Goal: Find specific page/section: Find specific page/section

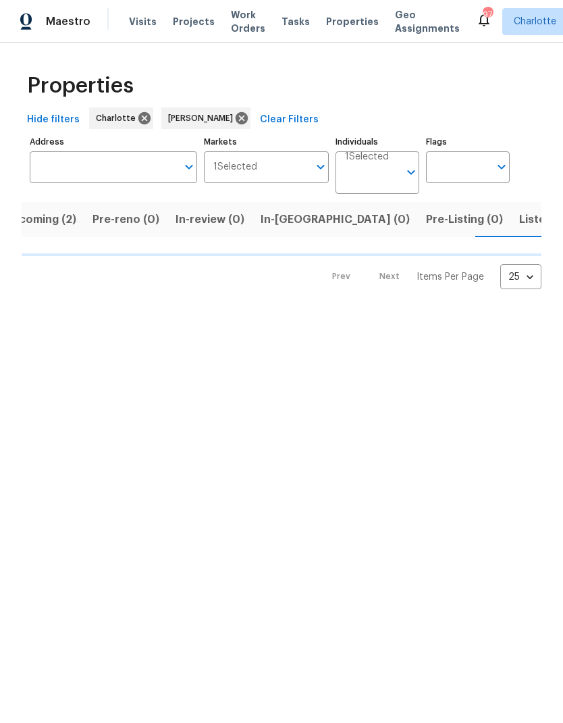
scroll to position [0, 26]
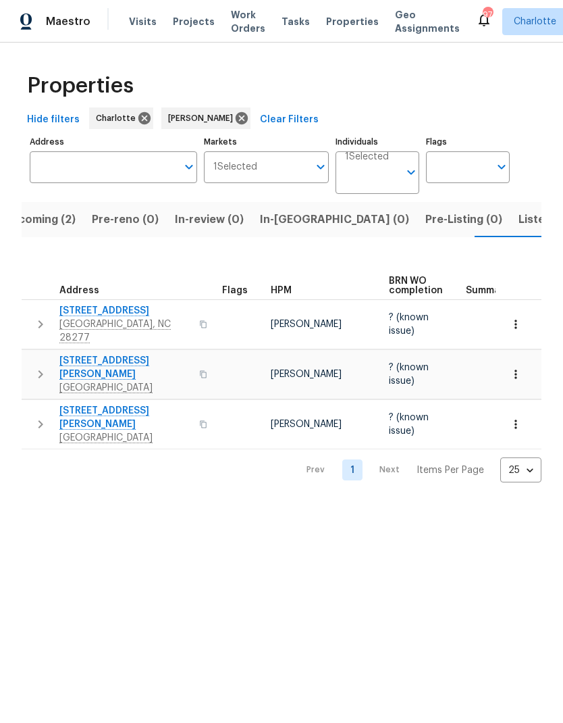
click at [283, 222] on span "In-[GEOGRAPHIC_DATA] (0)" at bounding box center [334, 219] width 149 height 19
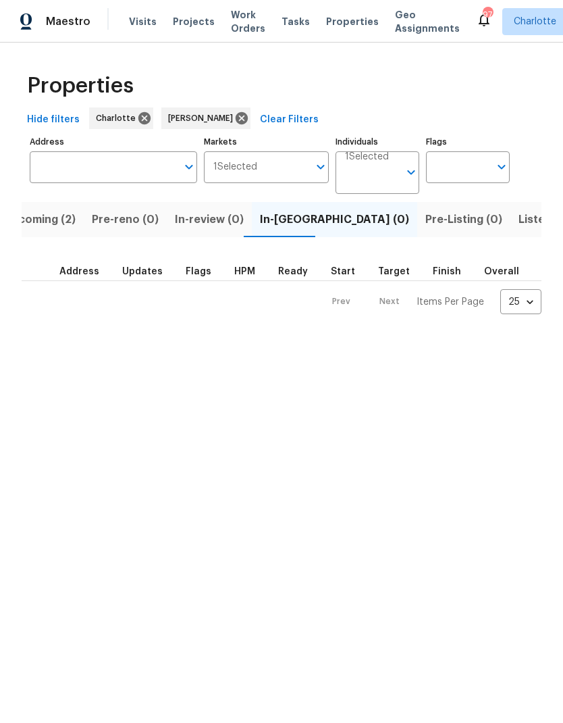
click at [53, 224] on span "Upcoming (2)" at bounding box center [39, 219] width 72 height 19
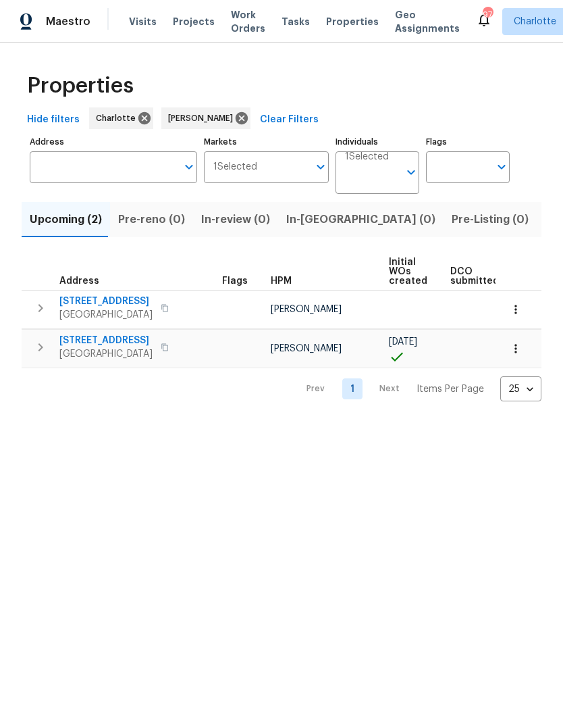
click at [313, 221] on span "In-[GEOGRAPHIC_DATA] (0)" at bounding box center [360, 219] width 149 height 19
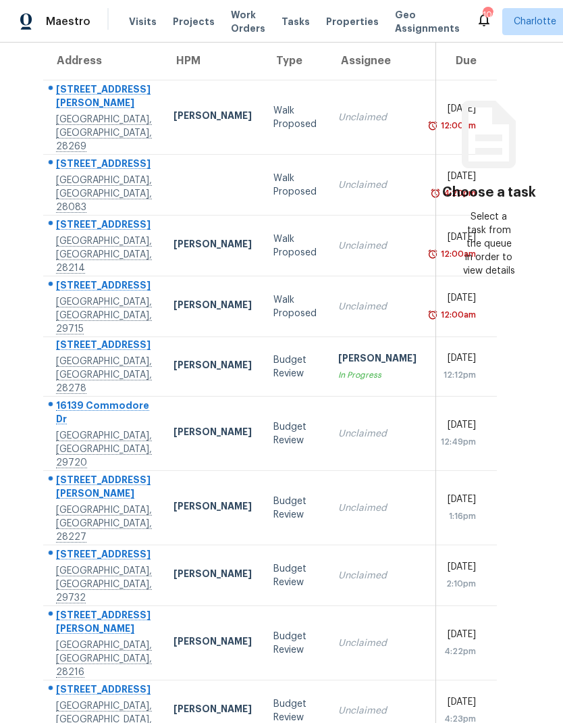
scroll to position [54, 0]
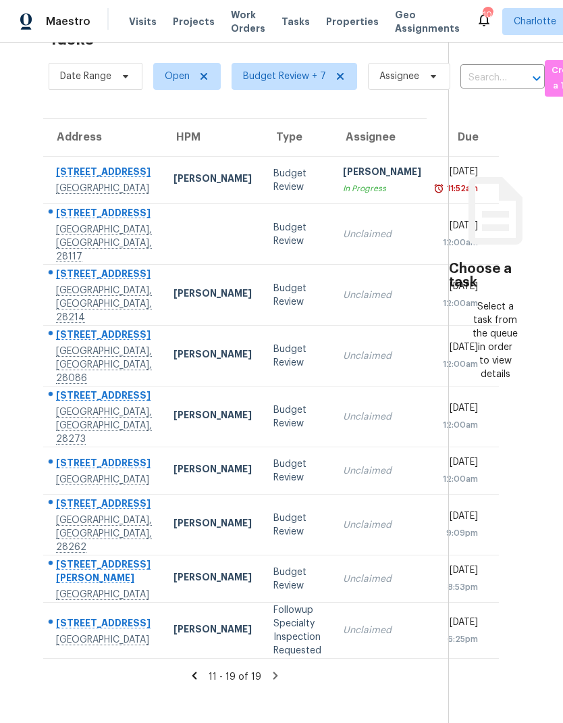
scroll to position [149, -1]
click at [188, 681] on icon at bounding box center [194, 675] width 12 height 12
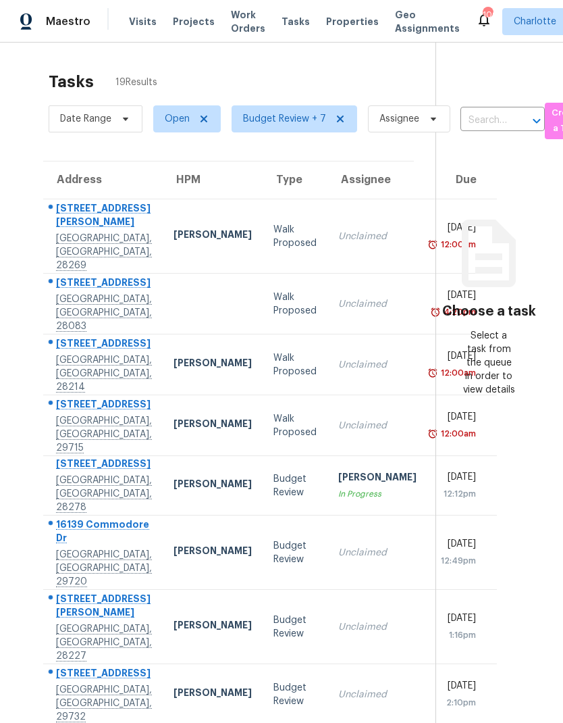
scroll to position [0, 0]
